Goal: Communication & Community: Answer question/provide support

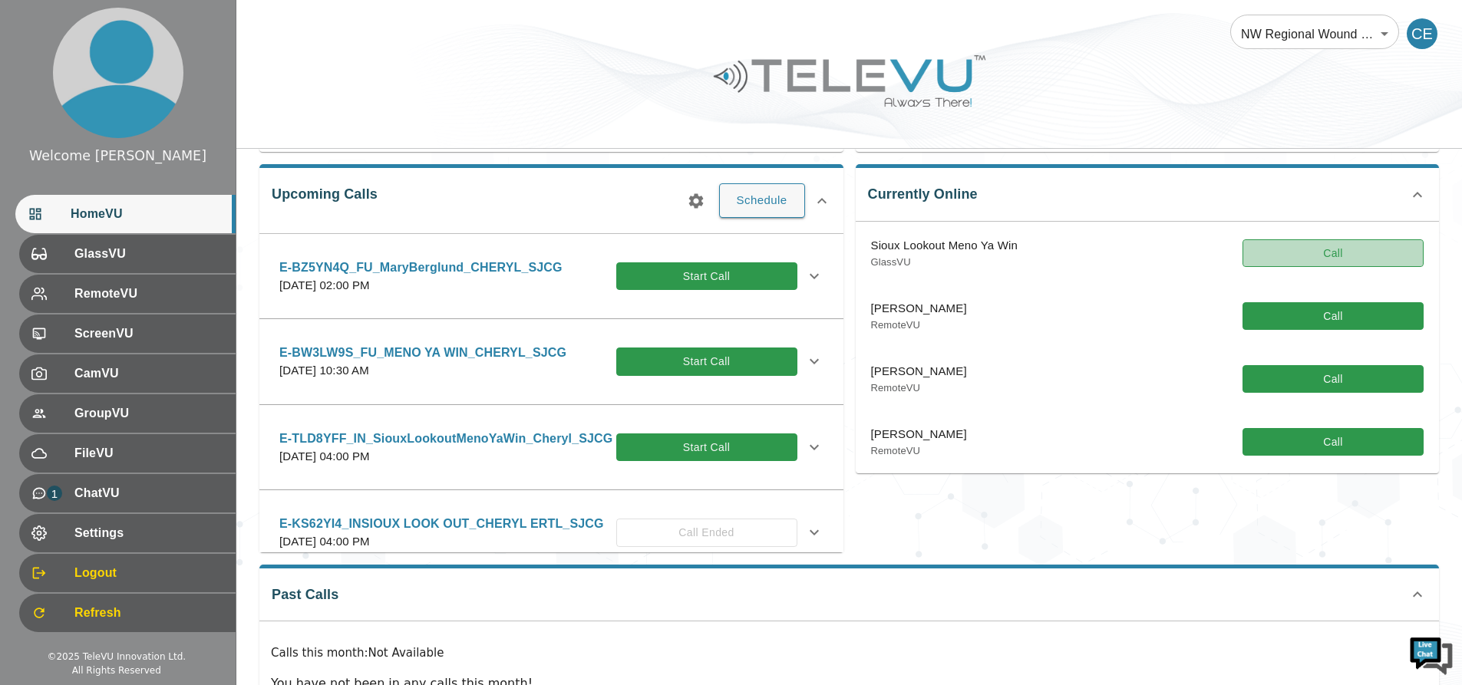
click at [1292, 257] on button "Call" at bounding box center [1333, 253] width 181 height 28
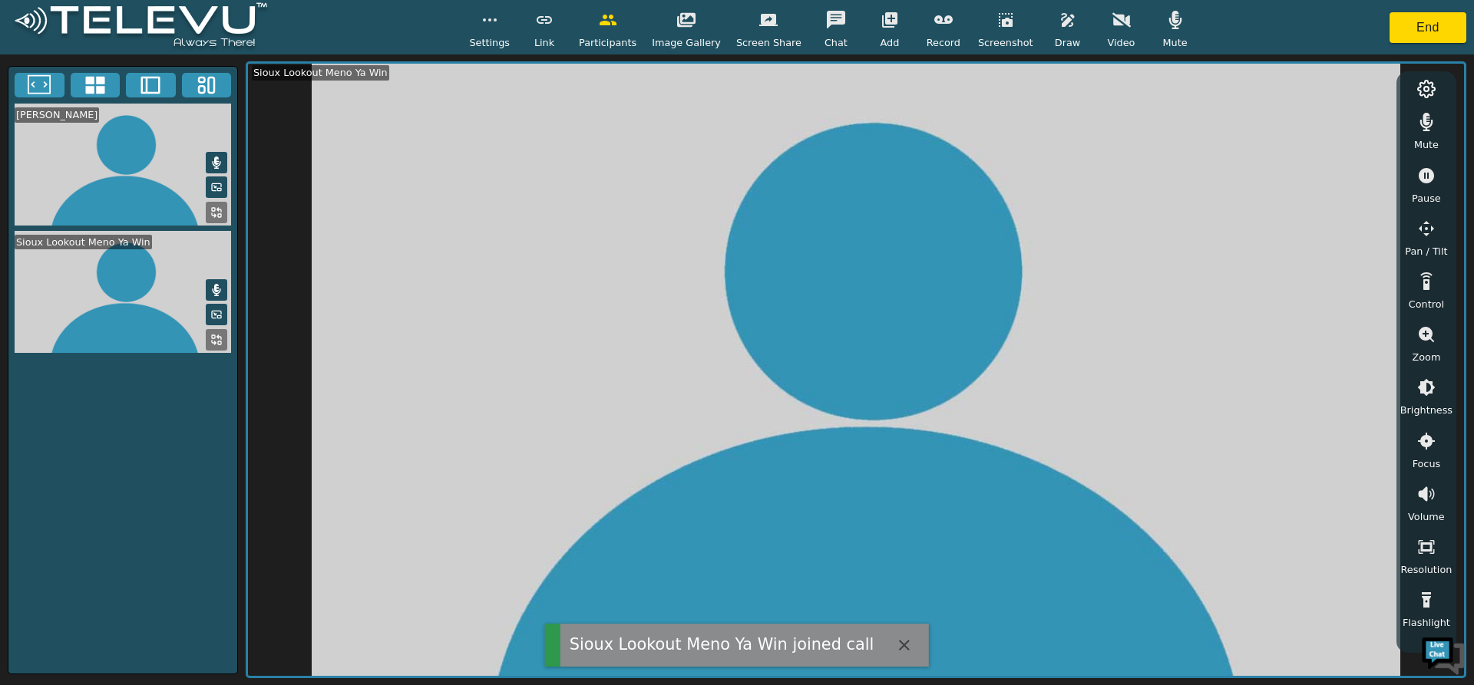
click at [1112, 19] on icon "button" at bounding box center [1121, 20] width 18 height 15
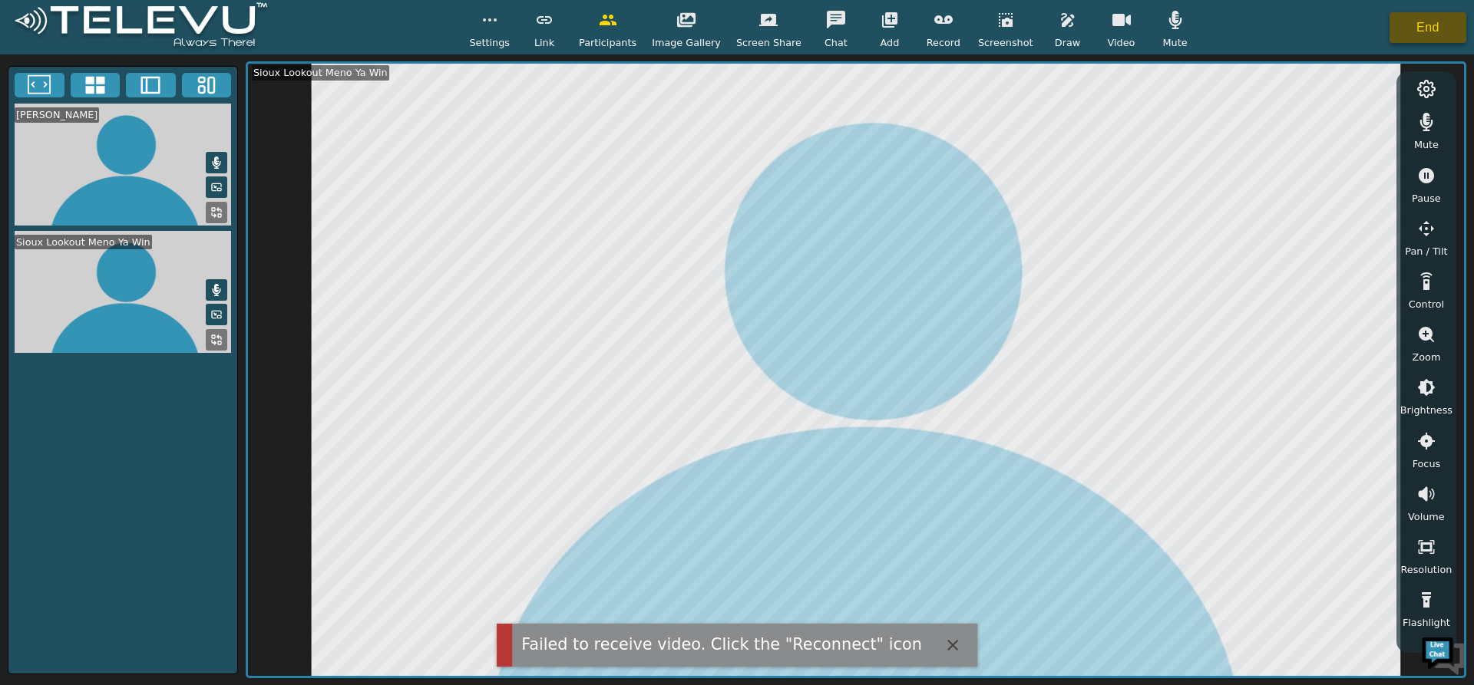
click at [1422, 28] on button "End" at bounding box center [1427, 27] width 77 height 31
